Goal: Task Accomplishment & Management: Manage account settings

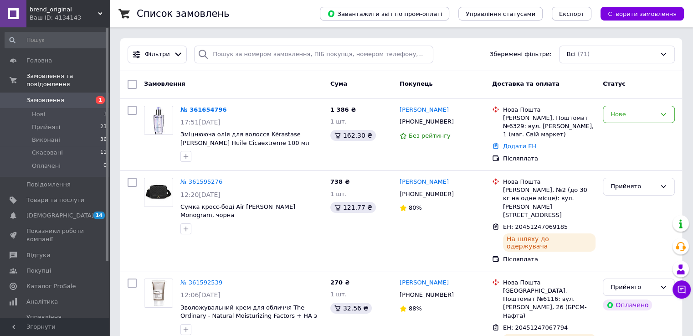
click at [637, 116] on div "Нове" at bounding box center [634, 115] width 46 height 10
click at [636, 134] on li "Прийнято" at bounding box center [638, 133] width 71 height 17
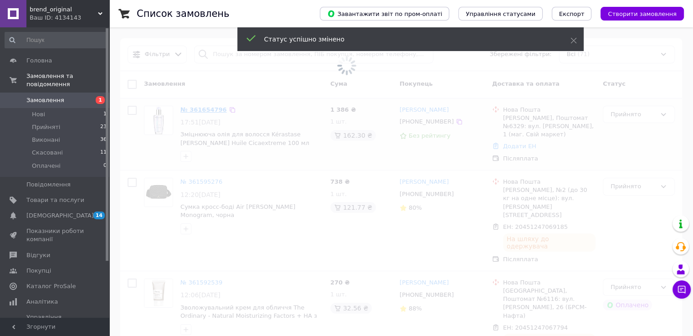
click at [190, 110] on span at bounding box center [346, 66] width 693 height 132
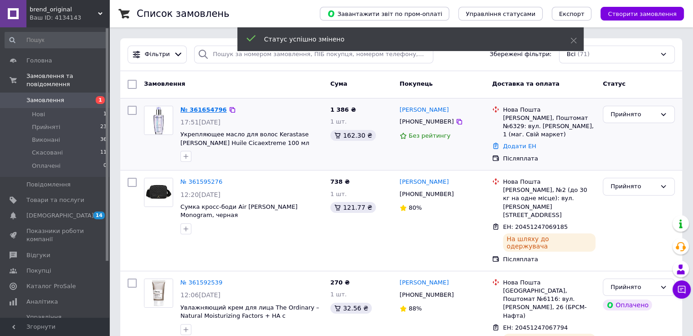
click at [207, 110] on link "№ 361654796" at bounding box center [203, 109] width 46 height 7
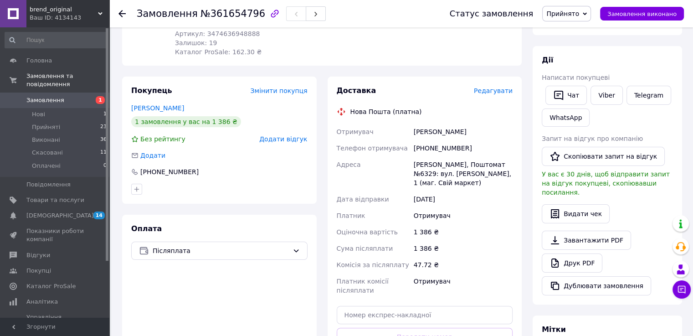
scroll to position [182, 0]
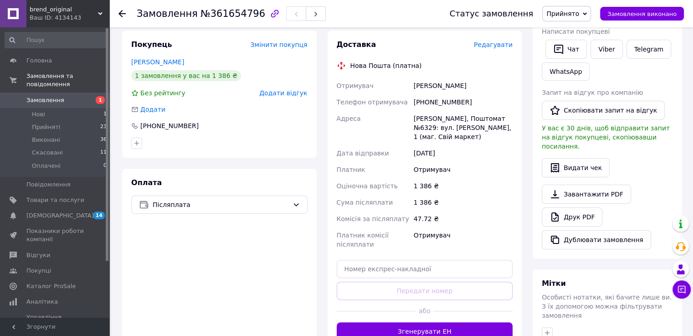
click at [437, 100] on div "[PHONE_NUMBER]" at bounding box center [463, 102] width 103 height 16
copy div "380732203944"
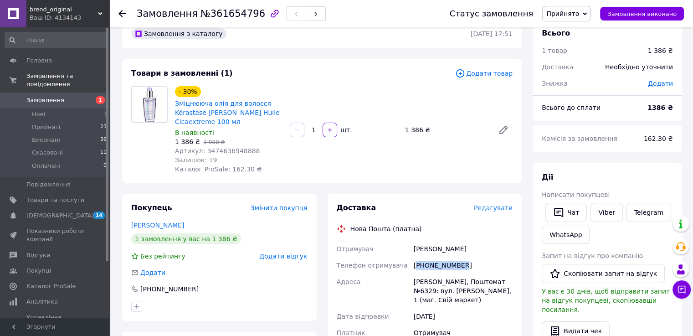
scroll to position [0, 0]
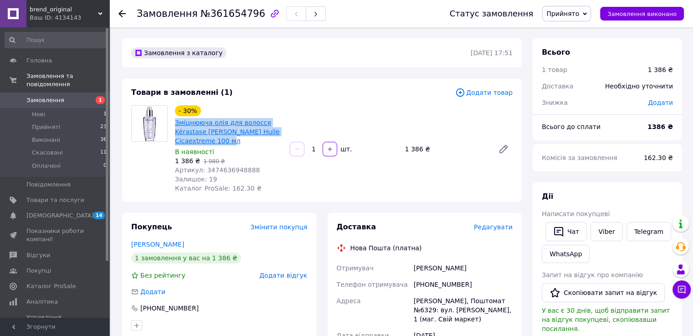
drag, startPoint x: 175, startPoint y: 122, endPoint x: 231, endPoint y: 141, distance: 59.7
click at [231, 141] on div "Зміцнююча олія для волосся Kérastase [PERSON_NAME] Huile Cicaextreme 100 мл" at bounding box center [228, 131] width 109 height 29
copy link "Зміцнююча олія для волосся Kérastase [PERSON_NAME] Huile Cicaextreme 100 мл"
click at [86, 96] on span "1" at bounding box center [96, 100] width 25 height 8
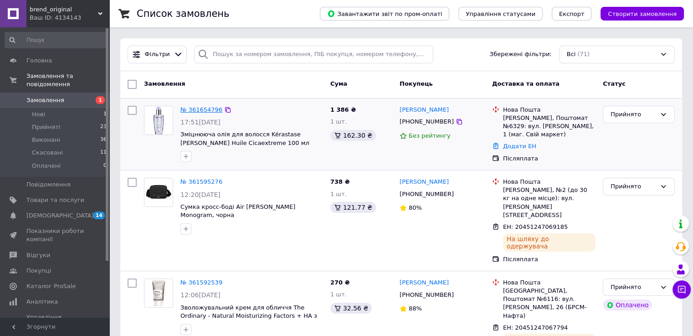
click at [188, 112] on link "№ 361654796" at bounding box center [201, 109] width 42 height 7
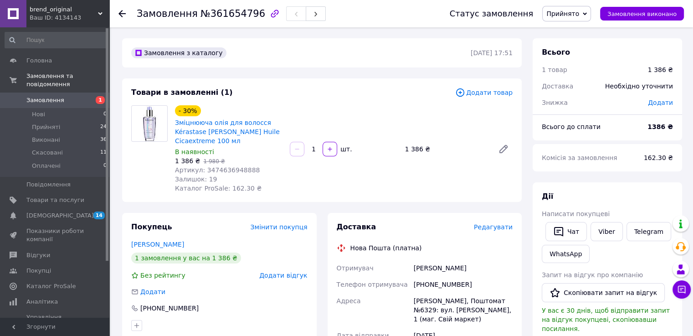
scroll to position [182, 0]
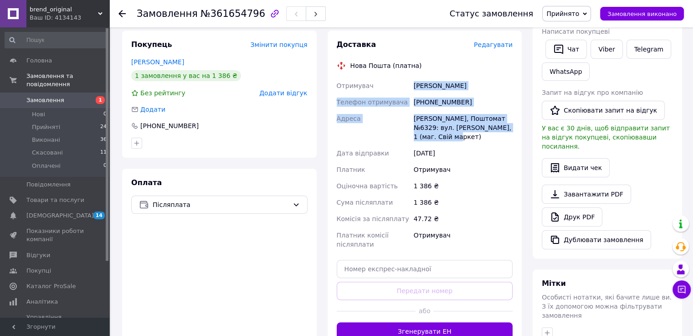
drag, startPoint x: 413, startPoint y: 81, endPoint x: 510, endPoint y: 133, distance: 109.9
click at [510, 133] on div "Отримувач [PERSON_NAME] Телефон отримувача [PHONE_NUMBER] [PERSON_NAME][GEOGRAP…" at bounding box center [425, 164] width 180 height 175
copy div "[PERSON_NAME] Телефон отримувача [PHONE_NUMBER] [PERSON_NAME][GEOGRAPHIC_DATA]6…"
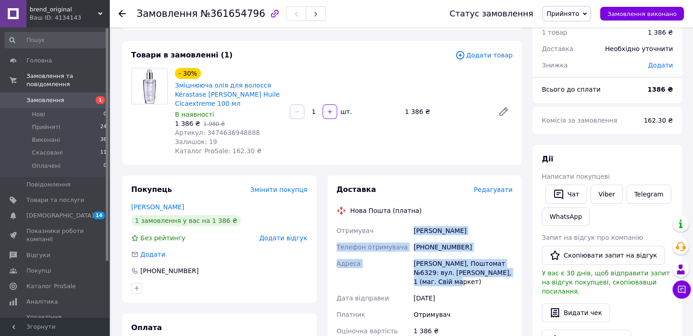
scroll to position [0, 0]
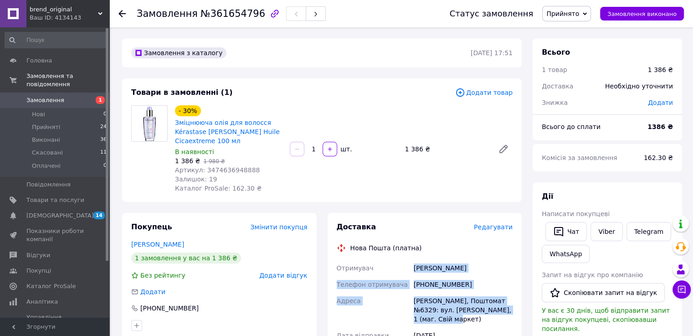
click at [73, 96] on link "Замовлення 1" at bounding box center [56, 100] width 112 height 15
